Goal: Information Seeking & Learning: Check status

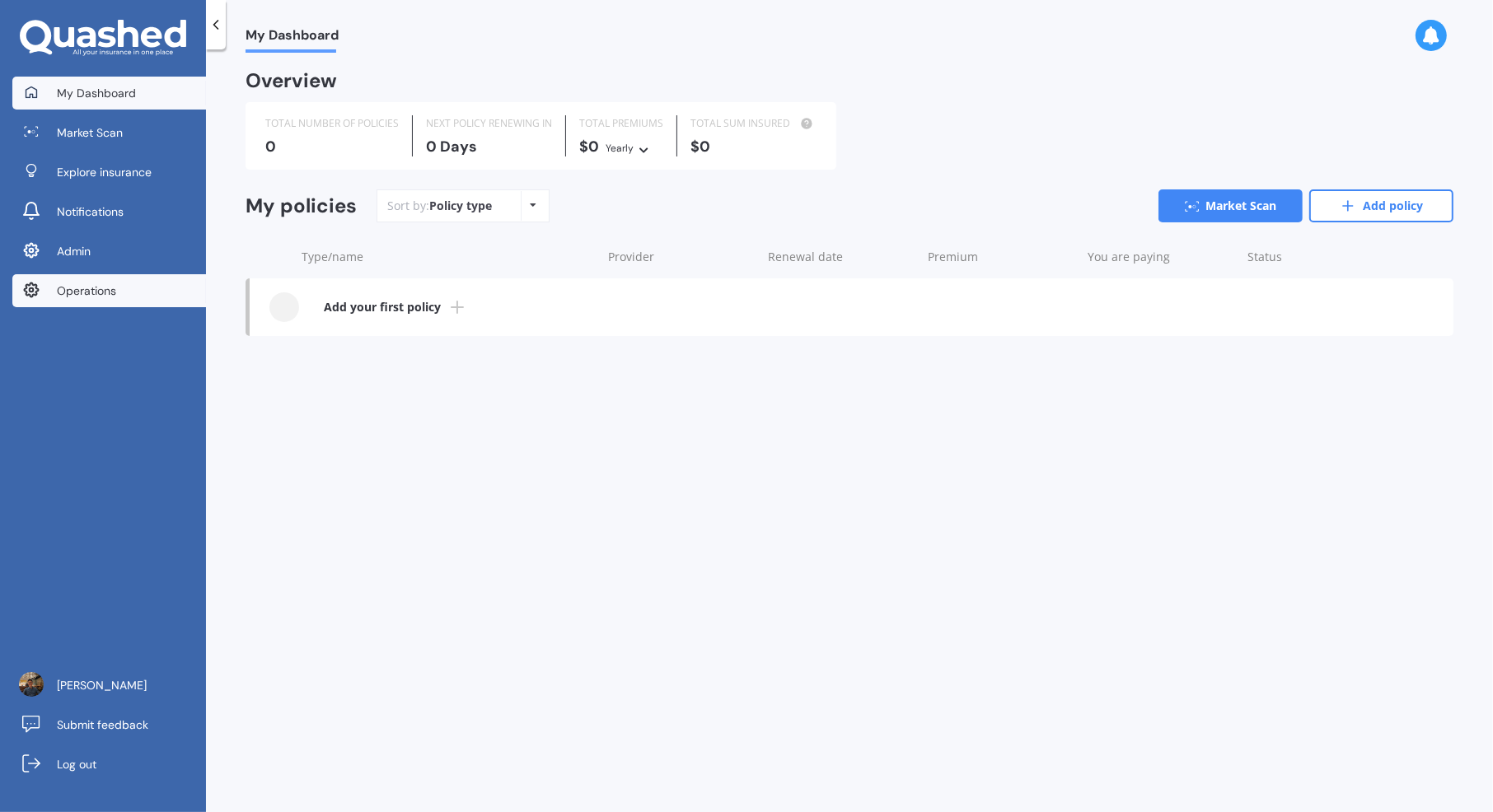
click at [150, 303] on link "Operations" at bounding box center [109, 290] width 193 height 33
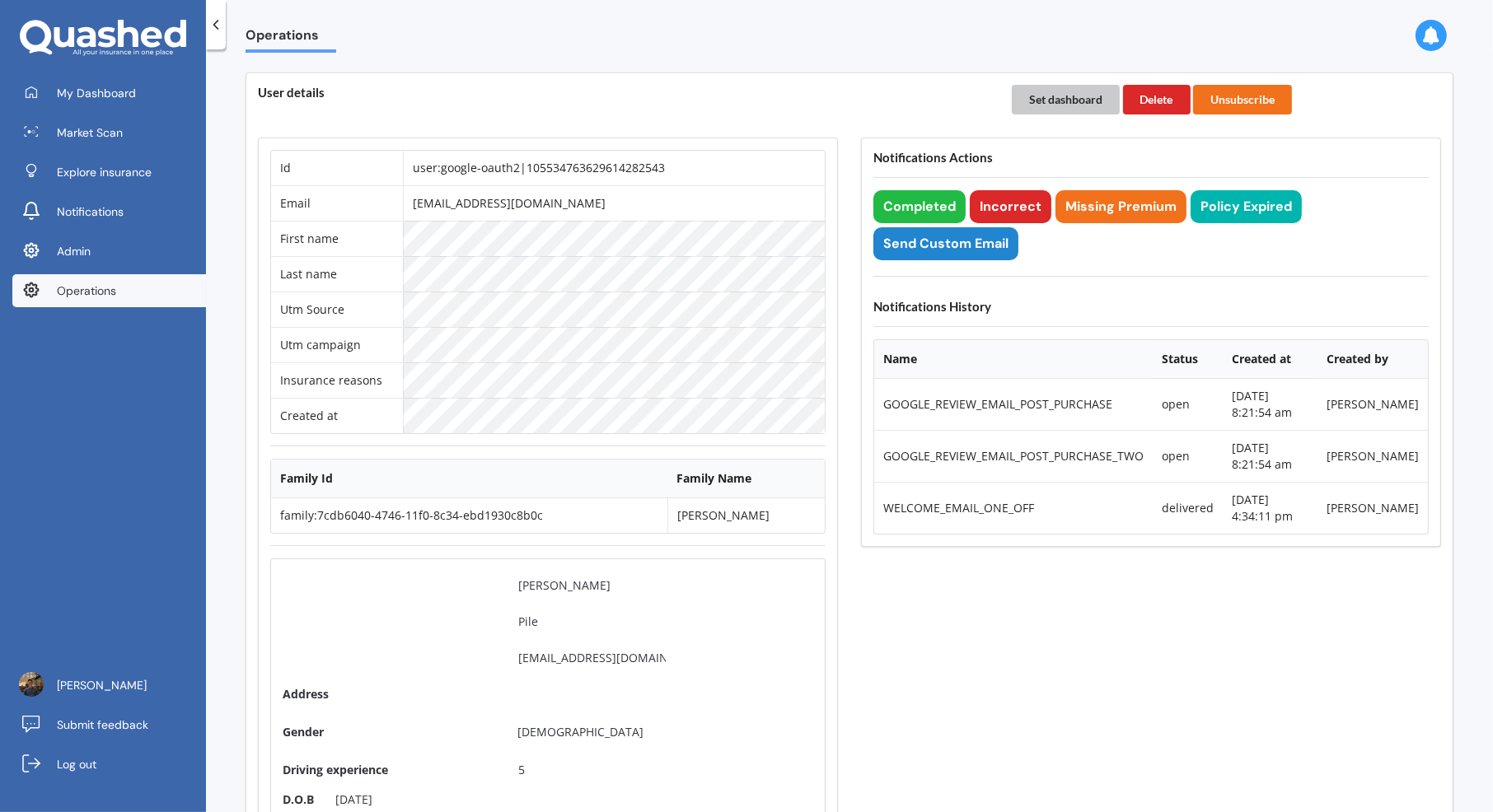
click at [1066, 102] on button "Set dashboard" at bounding box center [1066, 99] width 108 height 30
click at [171, 78] on link "My Dashboard" at bounding box center [109, 93] width 193 height 33
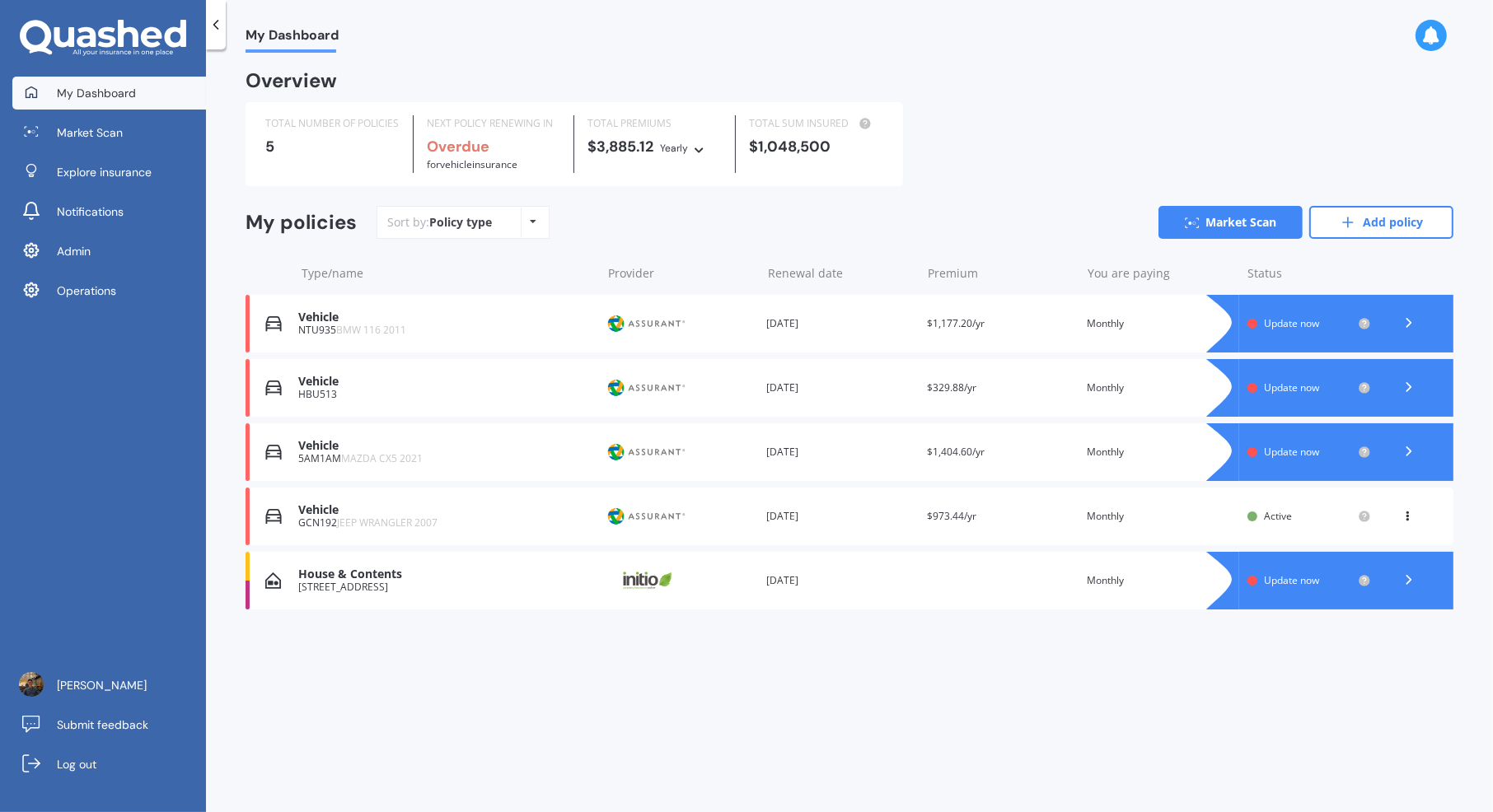
click at [879, 520] on div "Renewal date 02 Oct 2026" at bounding box center [840, 516] width 148 height 16
click at [772, 318] on div "Renewal date 22 Jul 2025" at bounding box center [840, 324] width 148 height 16
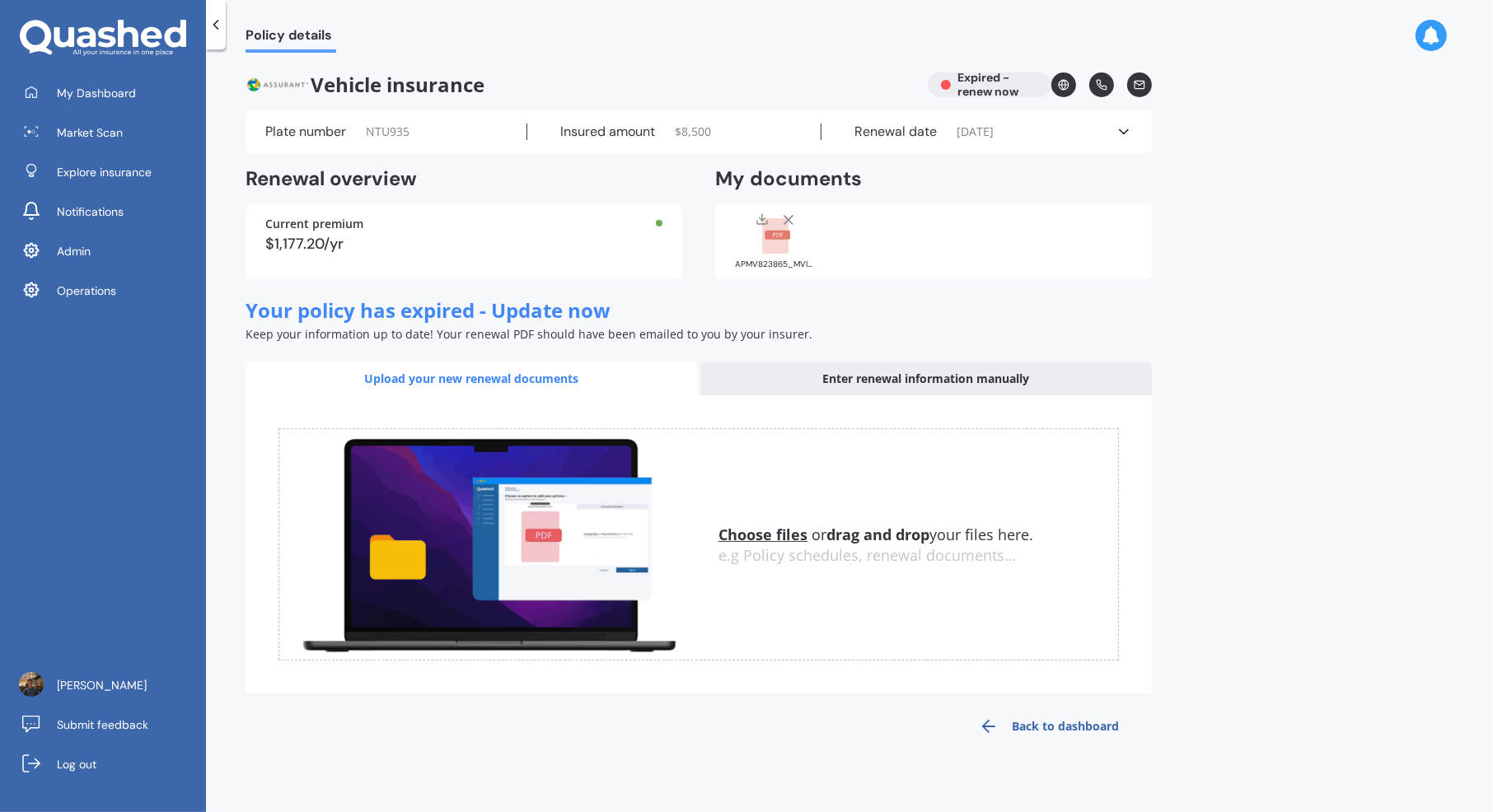
click at [789, 245] on icon at bounding box center [776, 236] width 29 height 36
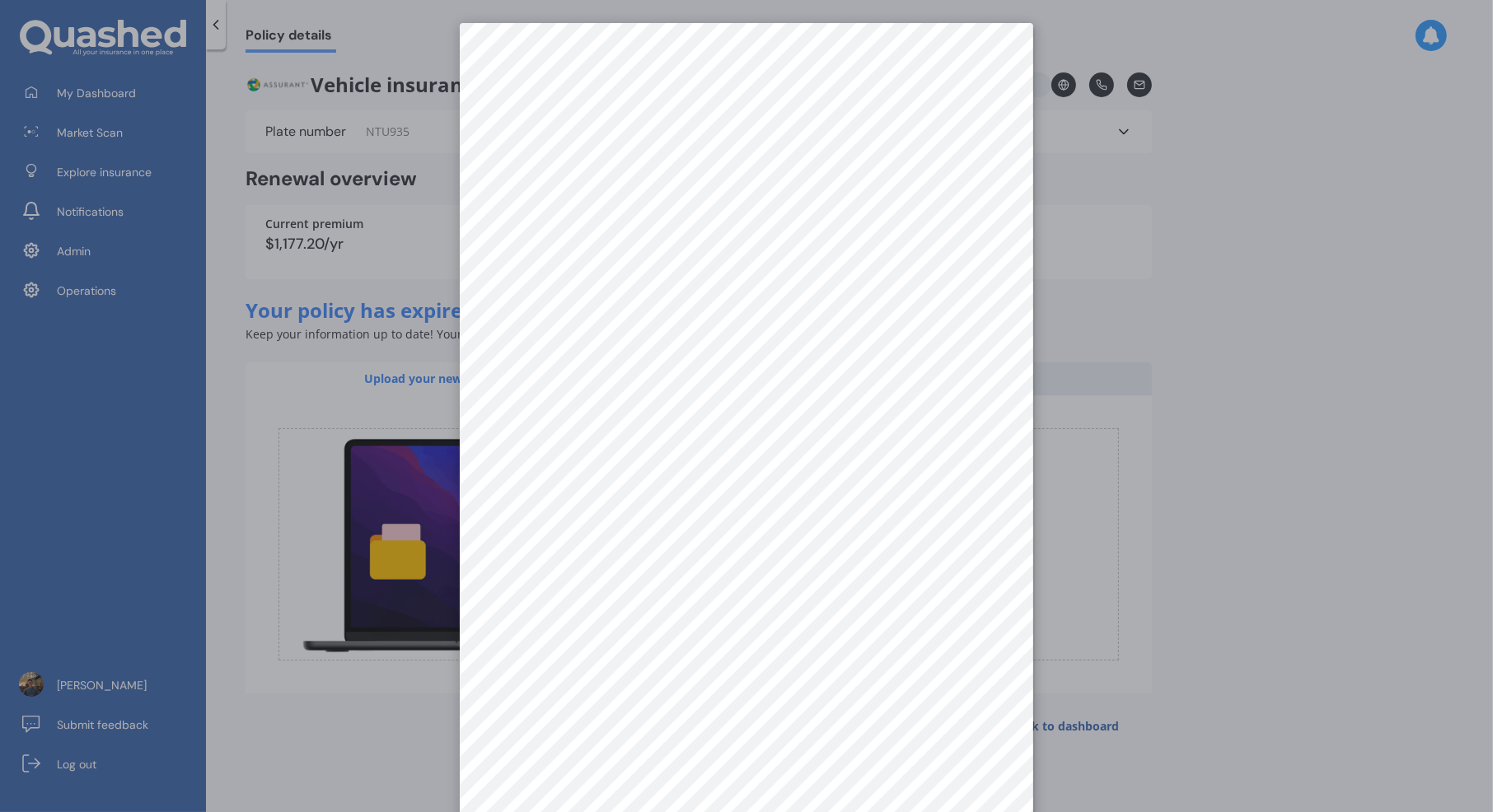
click at [1186, 433] on div at bounding box center [746, 406] width 1493 height 812
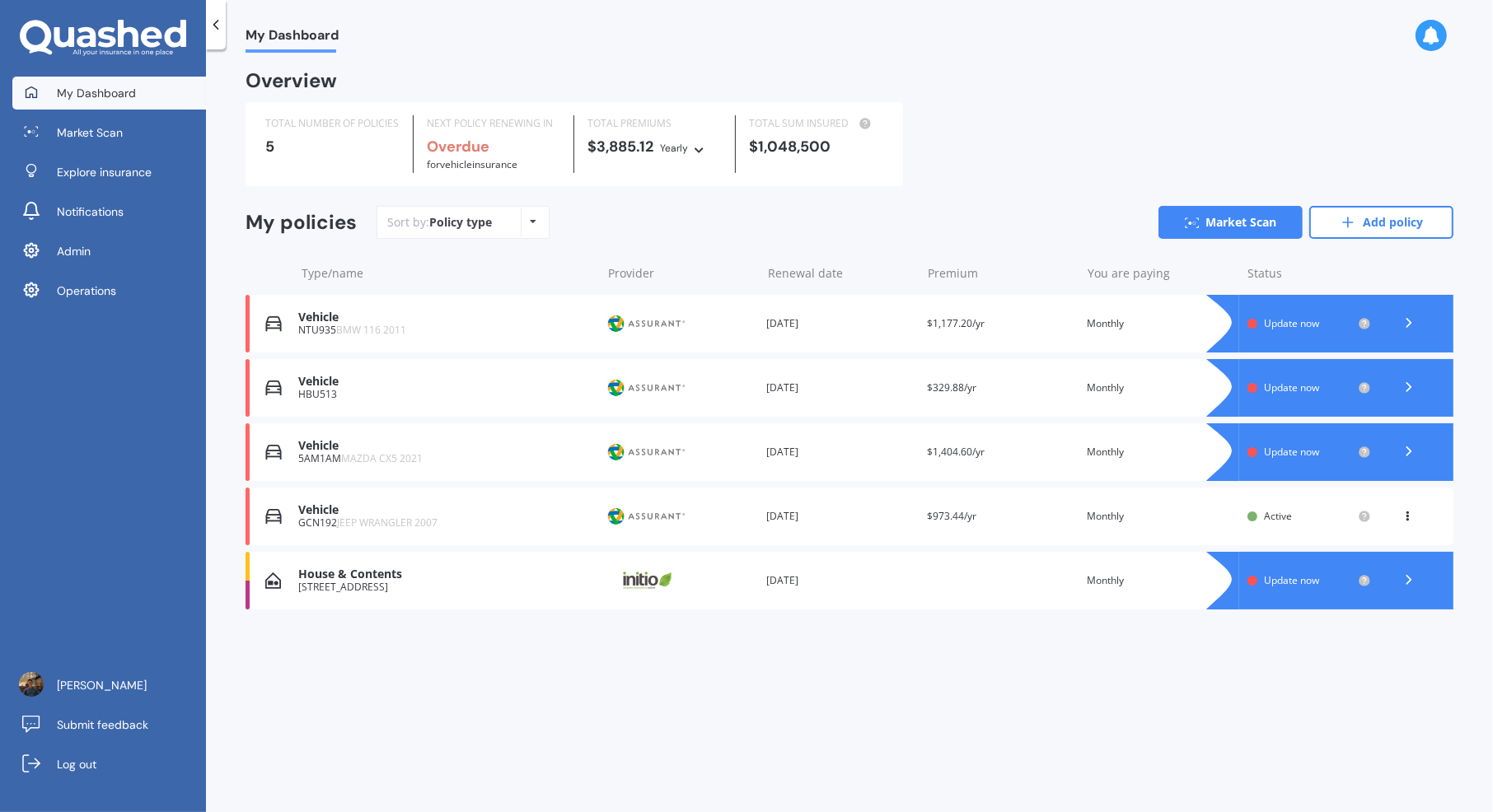
click at [872, 390] on div "Renewal date 22 Jul 2025" at bounding box center [840, 388] width 148 height 16
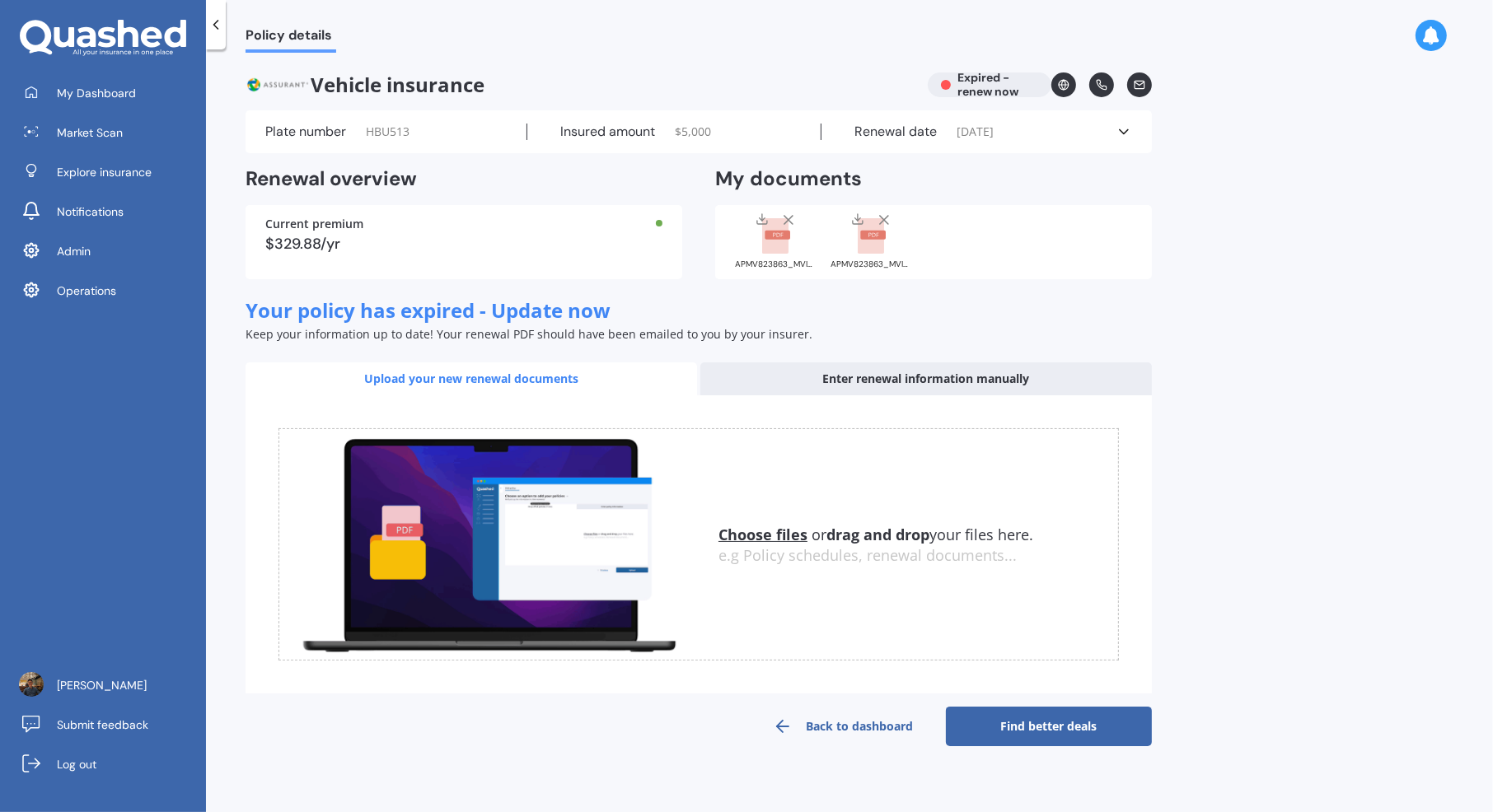
click at [864, 261] on div "APMV823863_MVI_Nissan.pdf" at bounding box center [872, 264] width 83 height 8
click at [792, 254] on div "APMV823863_MVI_Nissan.pdf" at bounding box center [776, 240] width 83 height 58
click at [863, 257] on div "APMV823863_MVI_Nissan.pdf" at bounding box center [872, 240] width 83 height 58
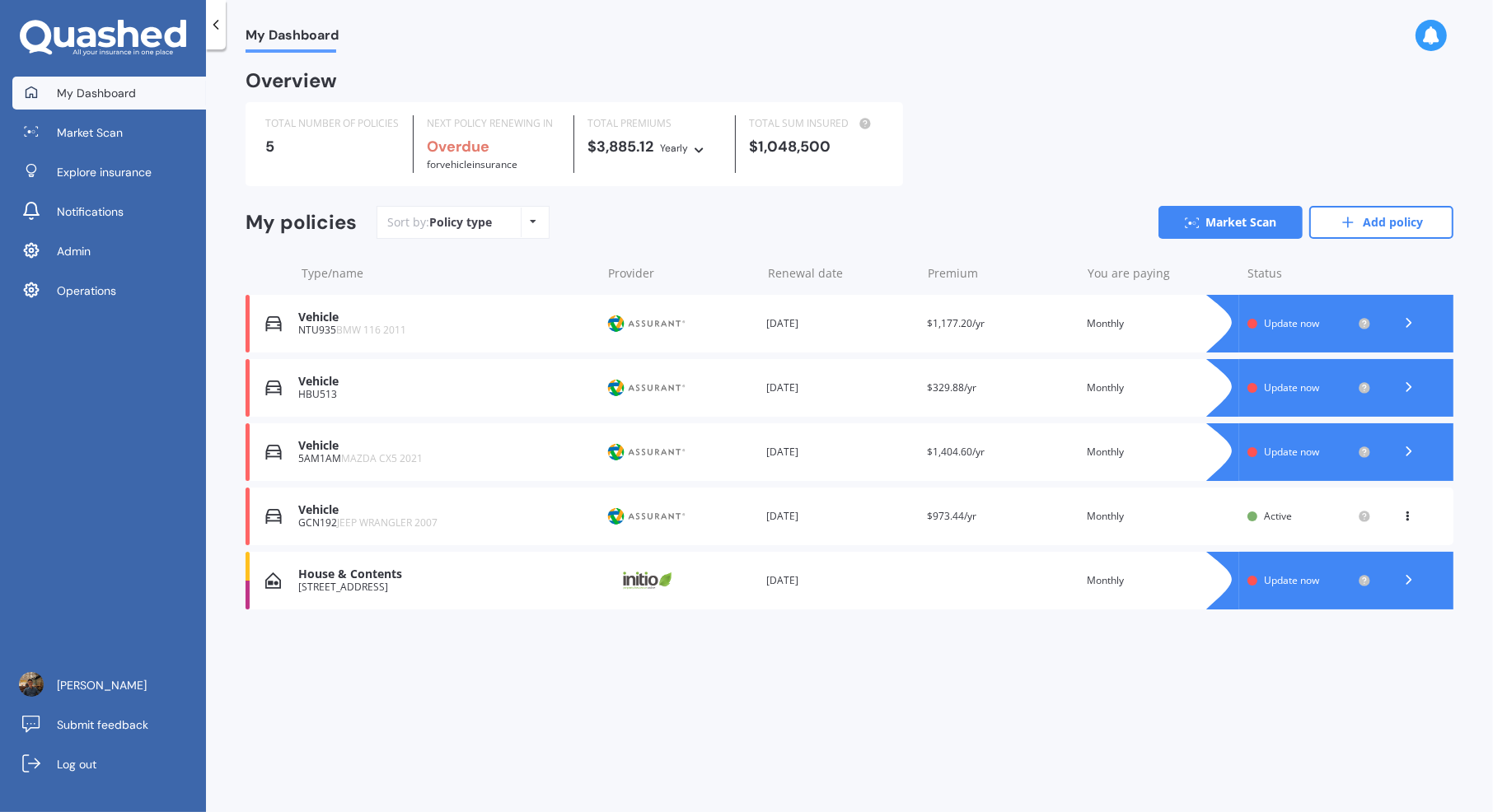
click at [743, 447] on div "Provider" at bounding box center [679, 452] width 148 height 31
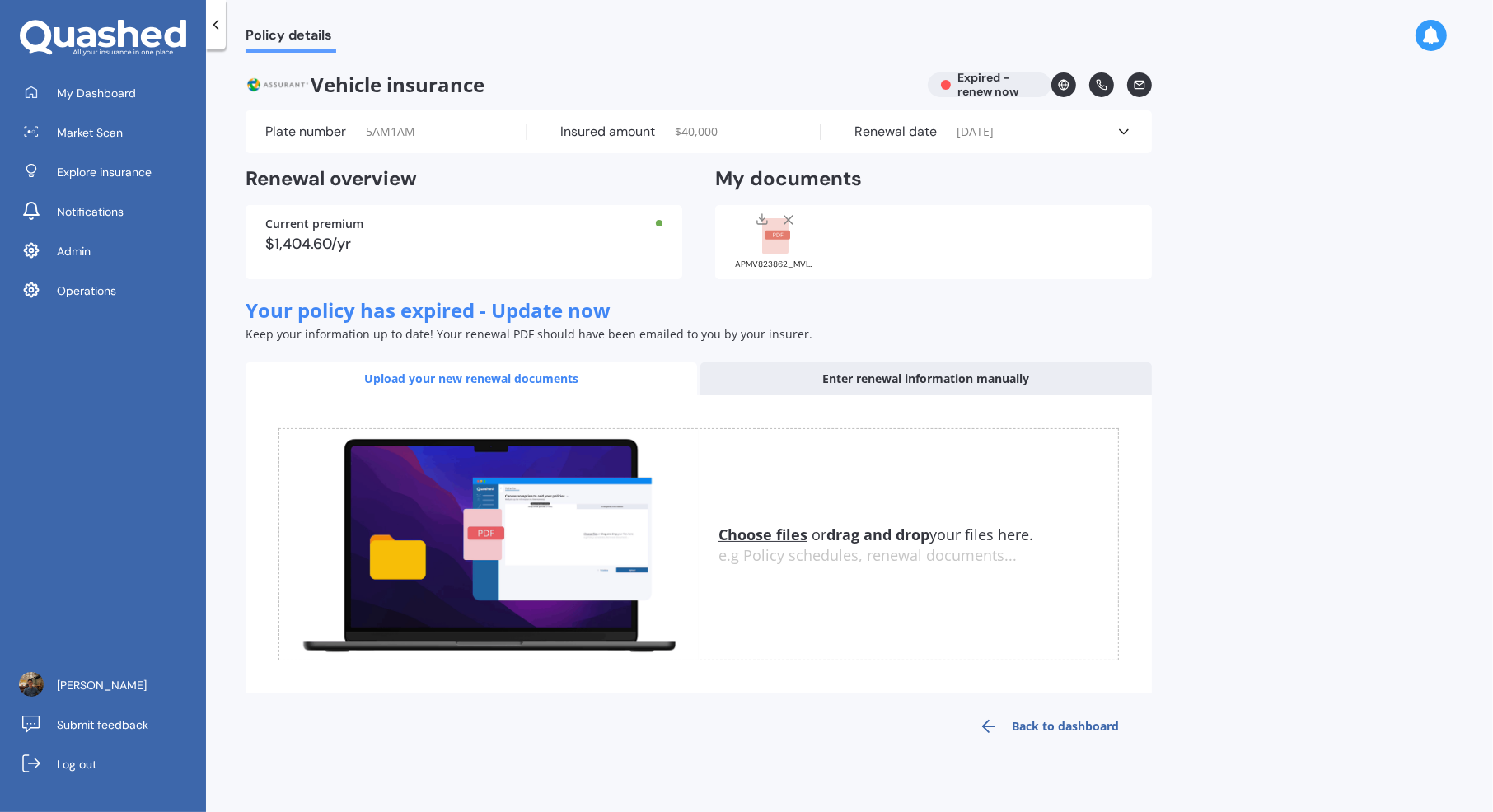
click at [763, 261] on div "APMV823862_MVI_Mazda.pdf" at bounding box center [776, 264] width 83 height 8
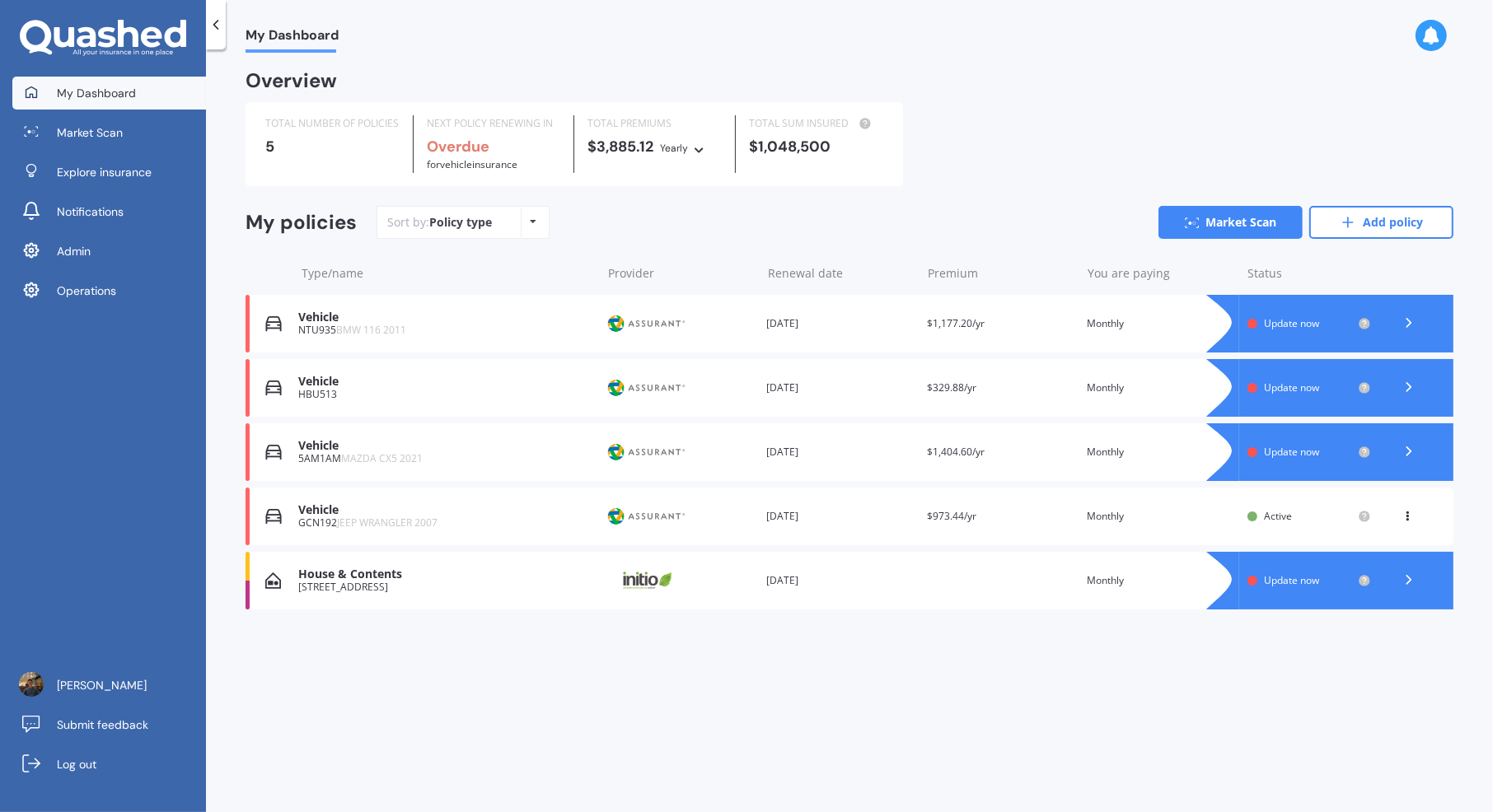
click at [491, 541] on div "Vehicle GCN192 JEEP WRANGLER 2007 Provider Renewal date 02 Oct 2026 Premium $97…" at bounding box center [849, 516] width 1208 height 58
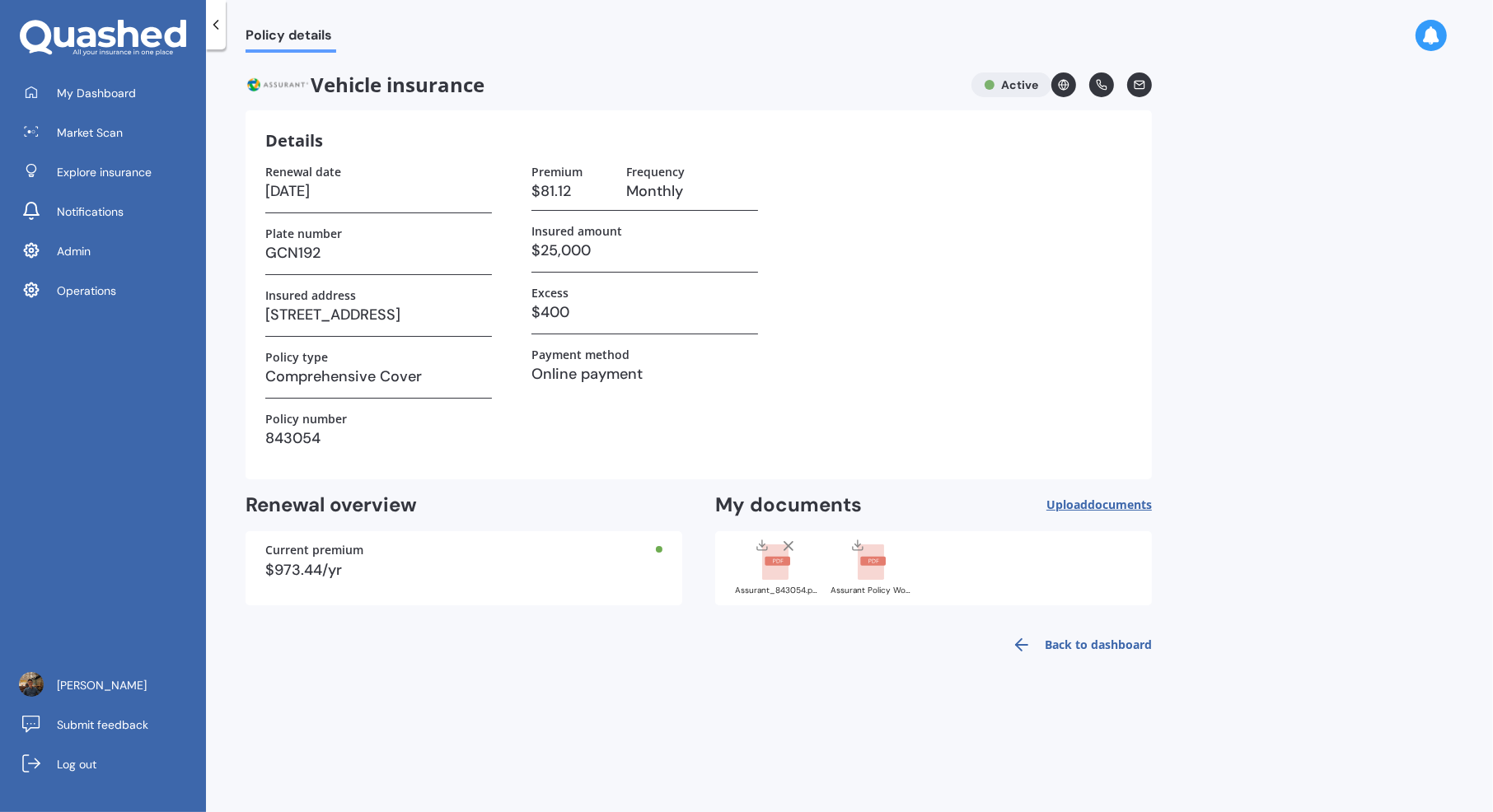
click at [786, 586] on div "Assurant_843054.pdf" at bounding box center [776, 590] width 83 height 8
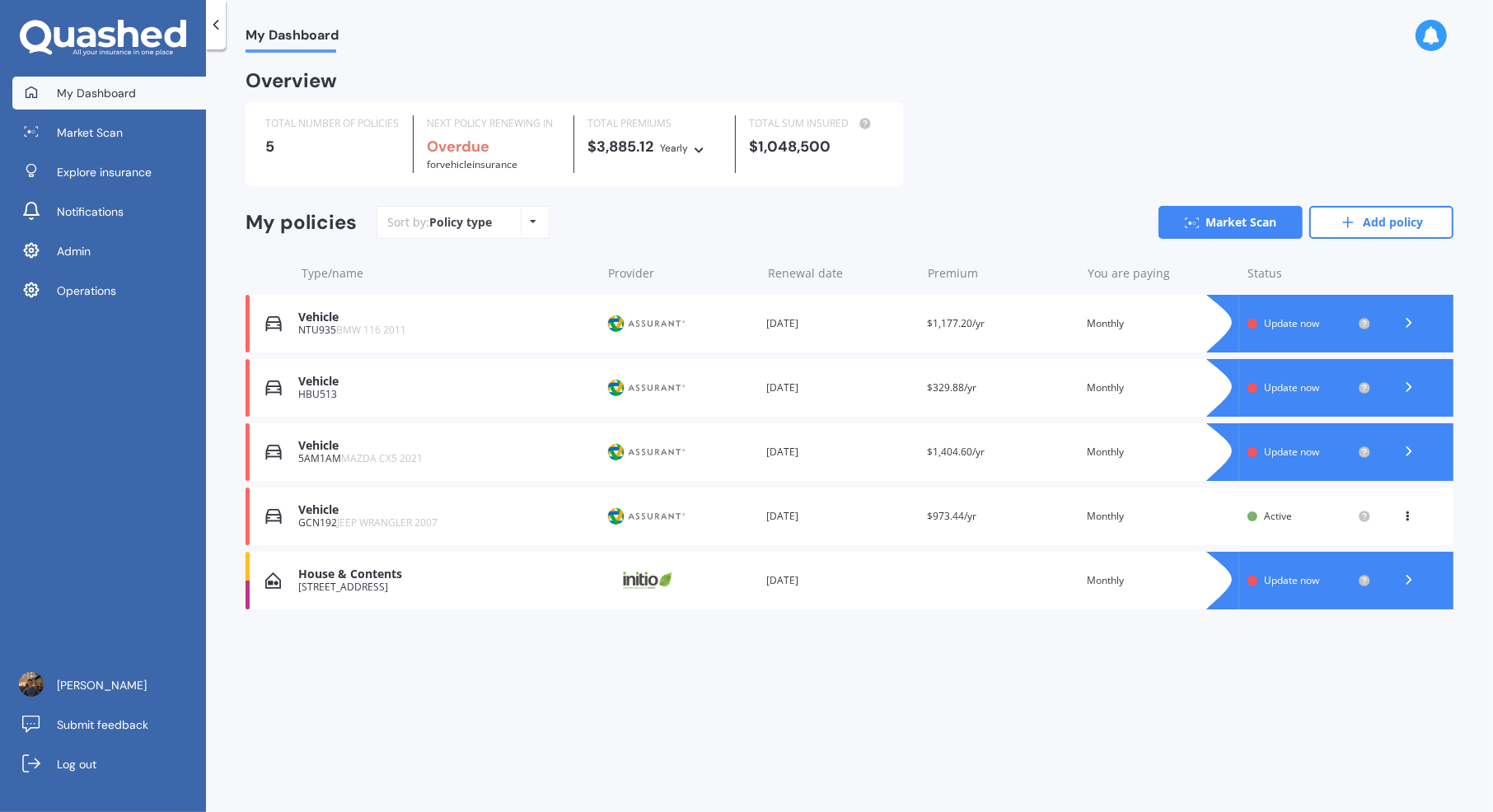
click at [786, 586] on div "Renewal date 22 Jul 2025" at bounding box center [840, 581] width 148 height 16
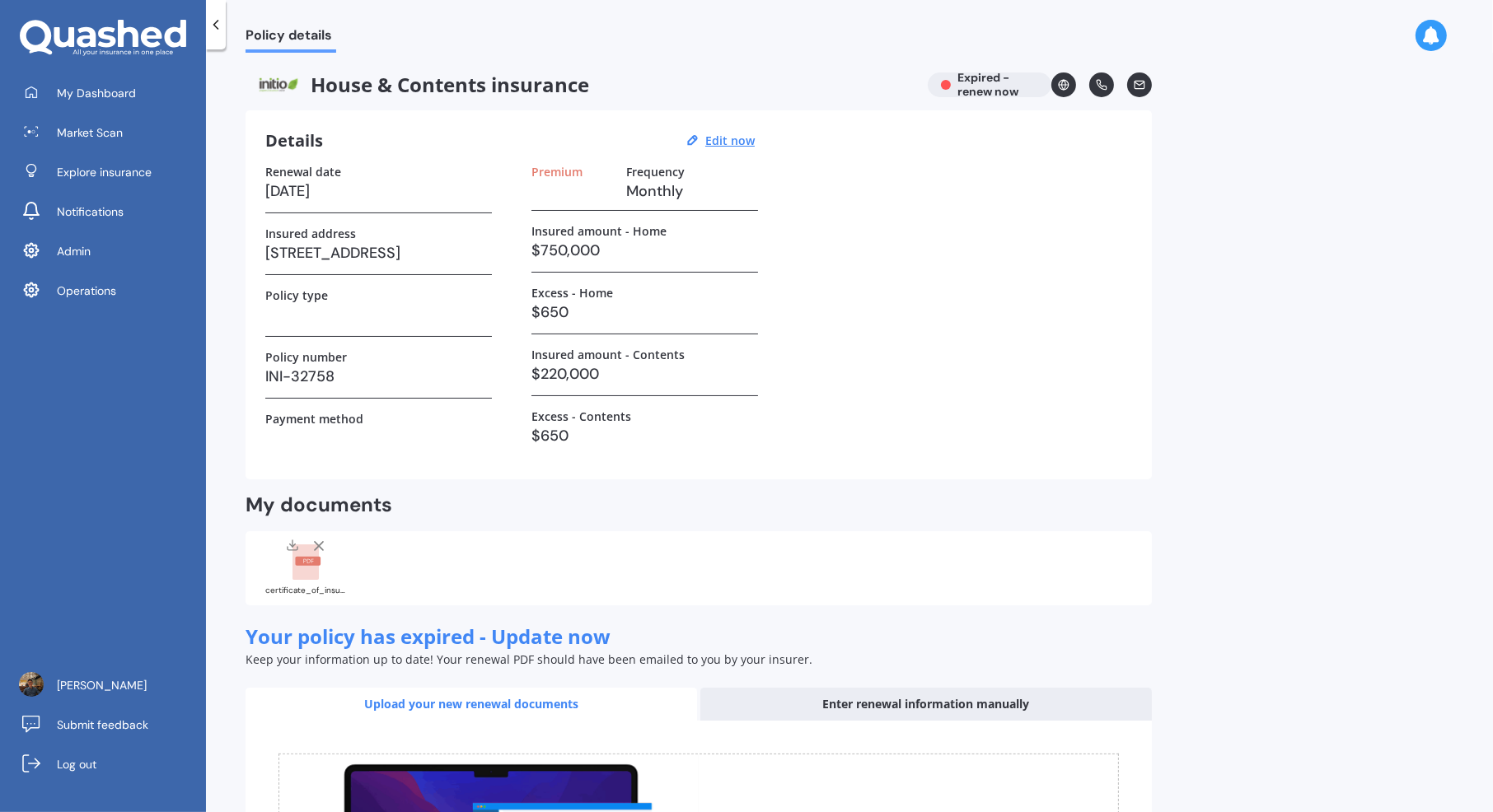
click at [308, 576] on rect at bounding box center [305, 563] width 26 height 36
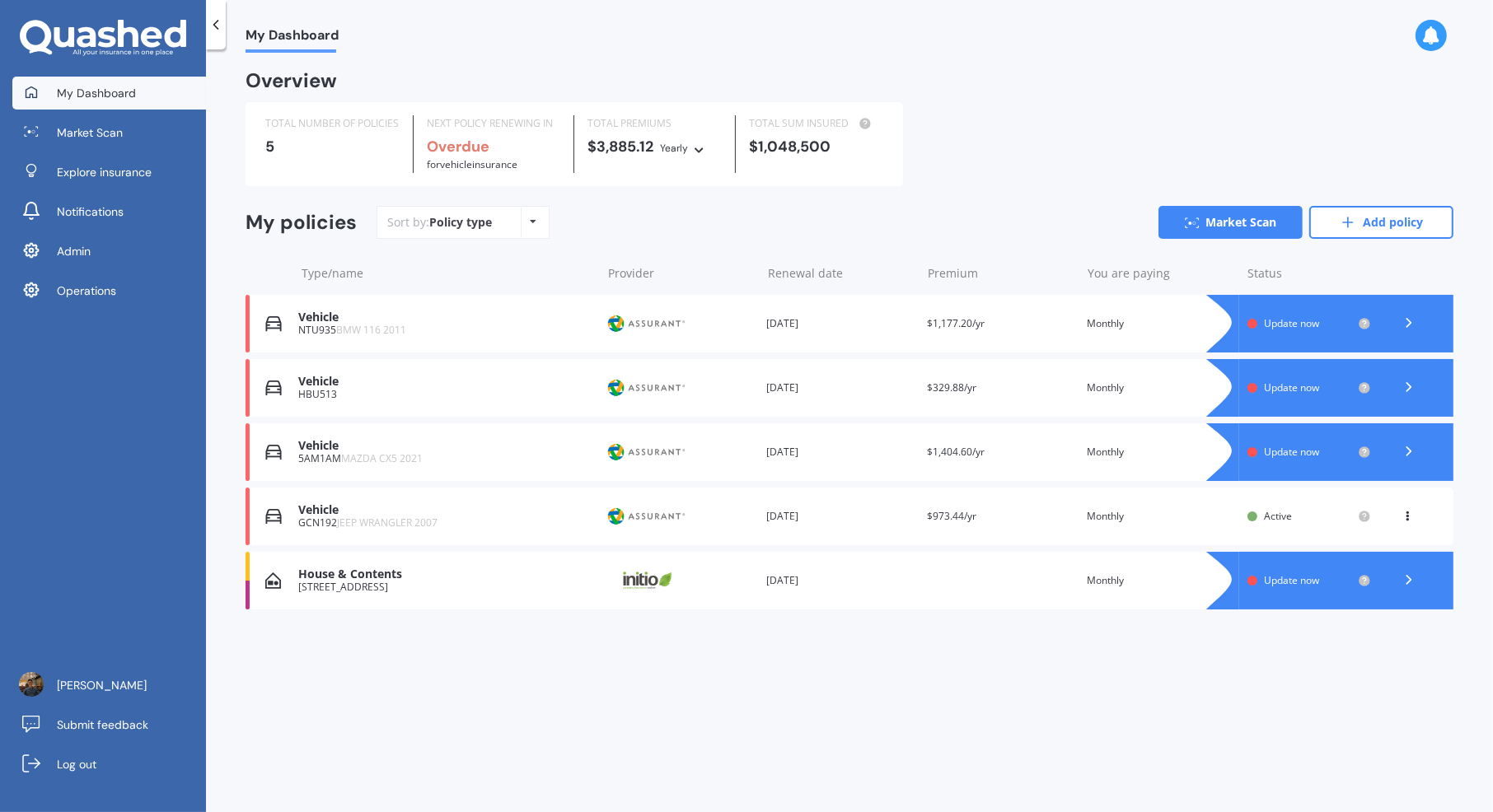
click at [738, 567] on div "Provider" at bounding box center [679, 580] width 148 height 31
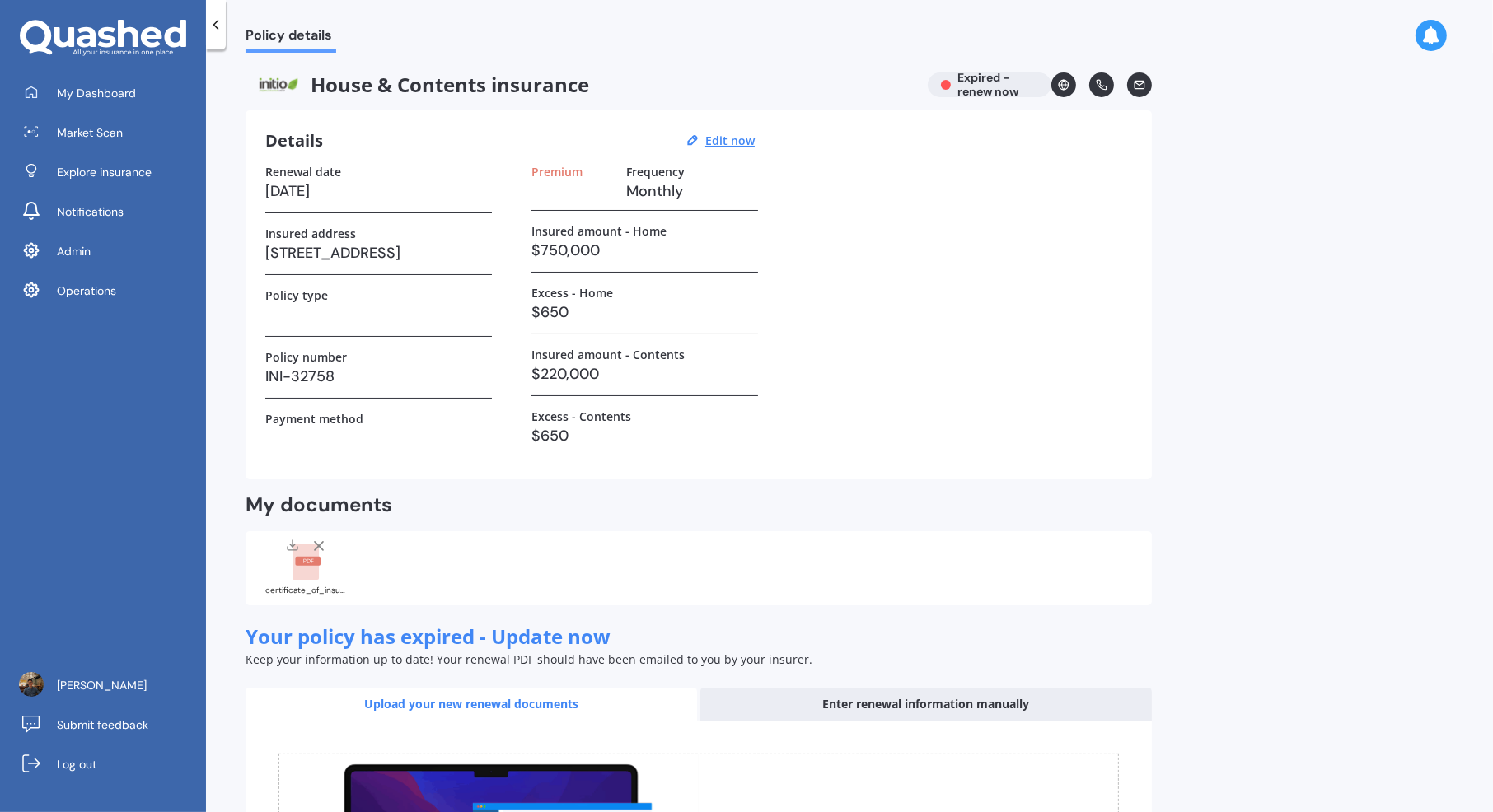
click at [309, 561] on rect at bounding box center [308, 561] width 25 height 9
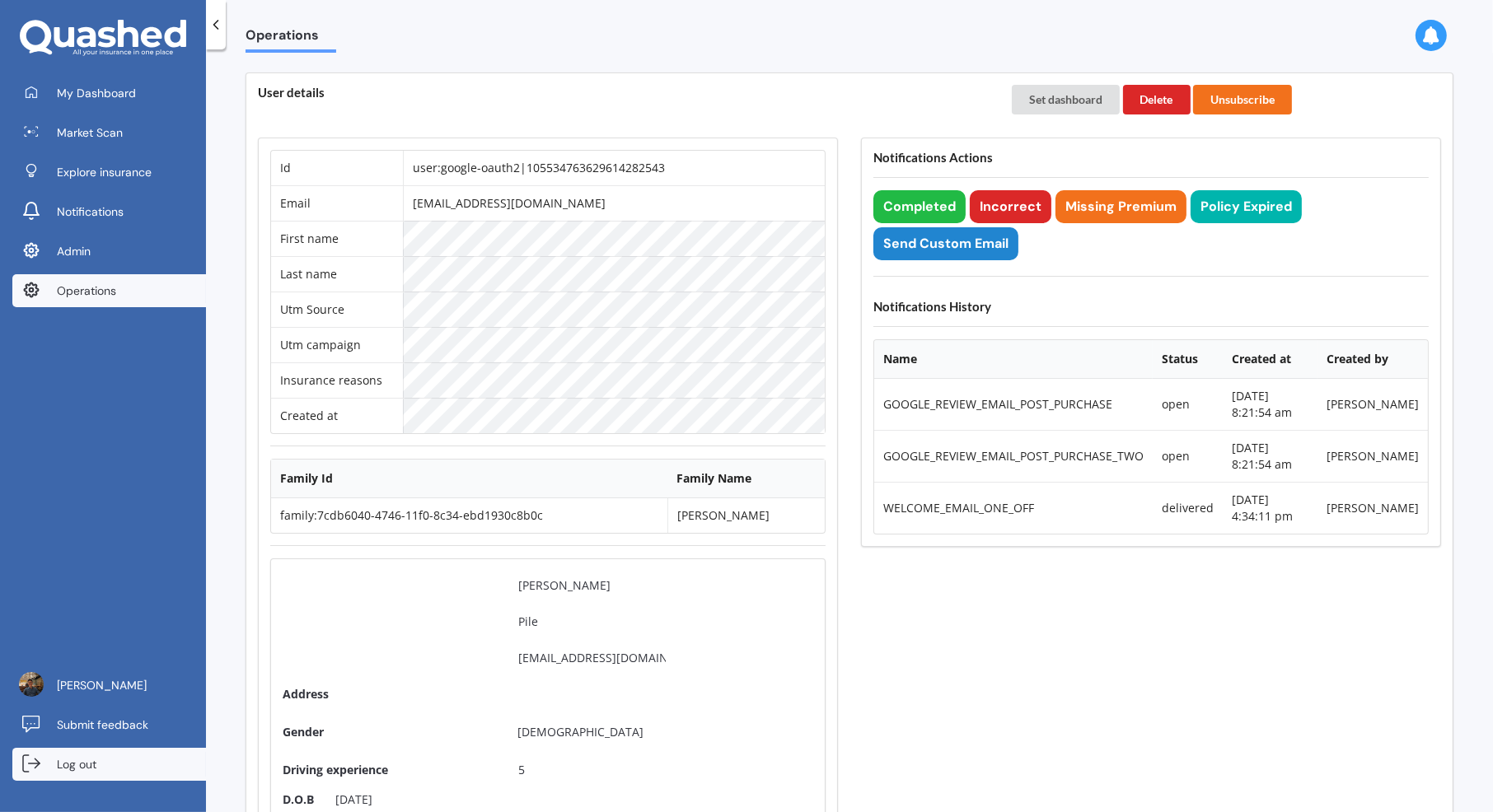
click at [102, 763] on link "Log out" at bounding box center [109, 764] width 193 height 33
